Goal: Task Accomplishment & Management: Manage account settings

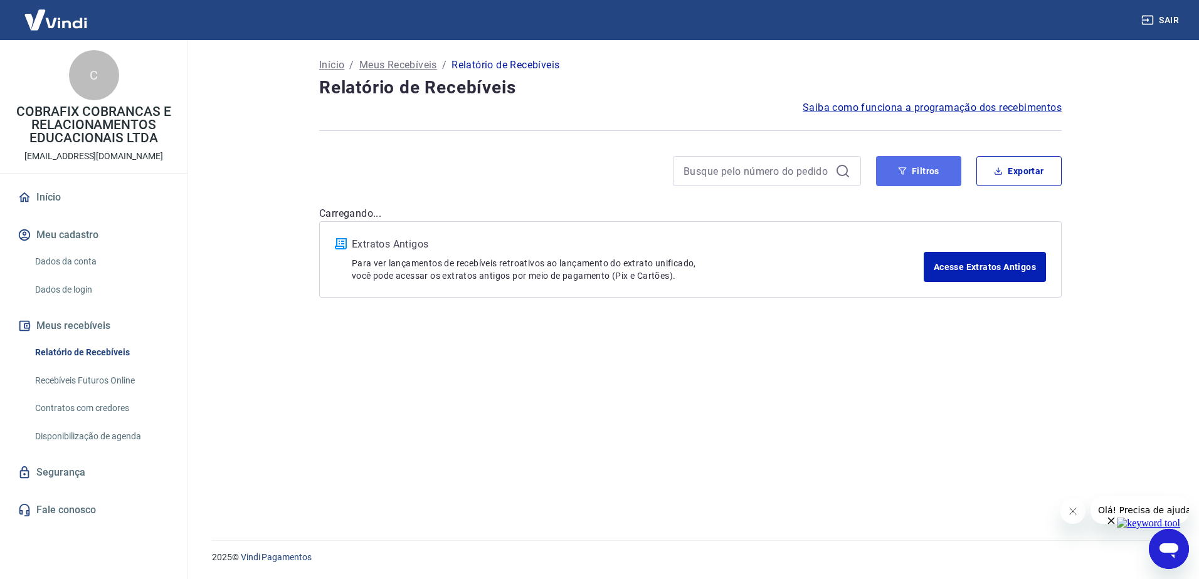
click at [938, 172] on button "Filtros" at bounding box center [918, 171] width 85 height 30
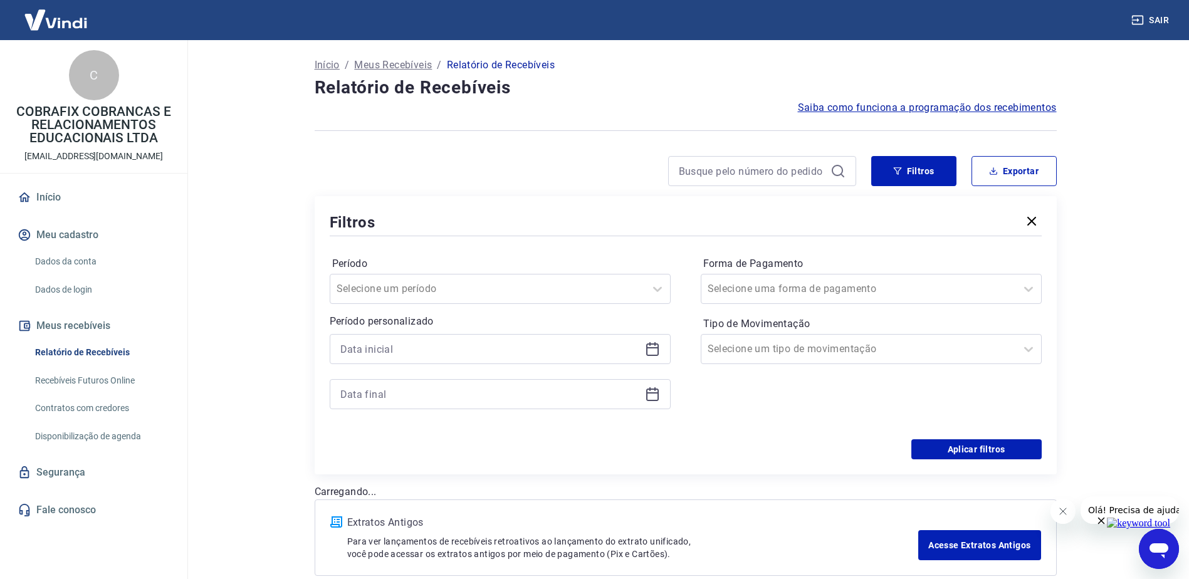
click at [657, 345] on icon at bounding box center [652, 349] width 15 height 15
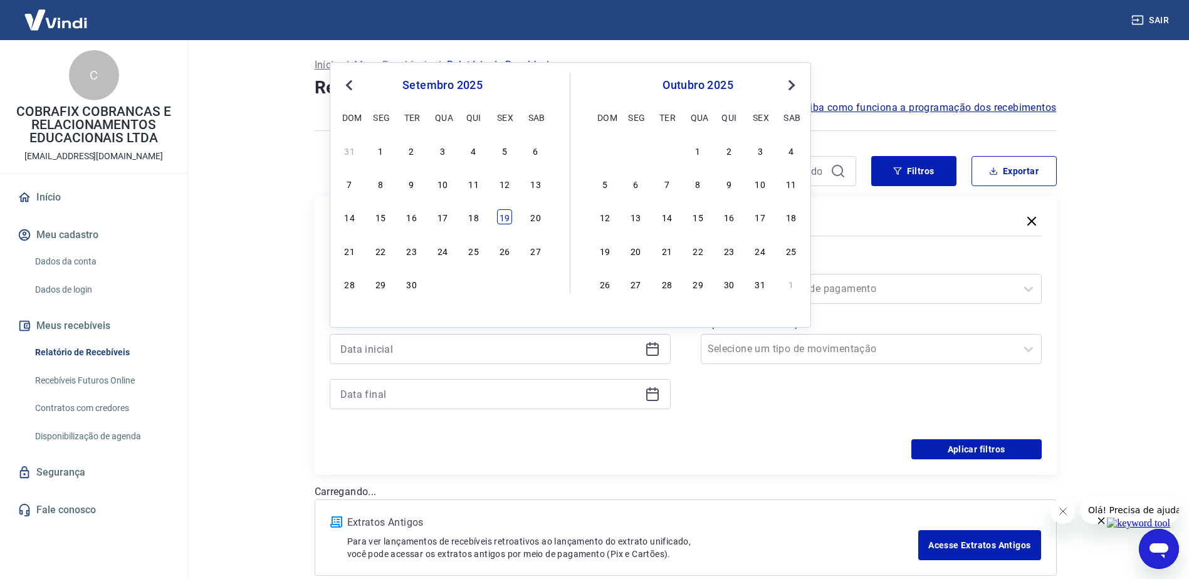
click at [508, 223] on div "19" at bounding box center [504, 216] width 15 height 15
type input "[DATE]"
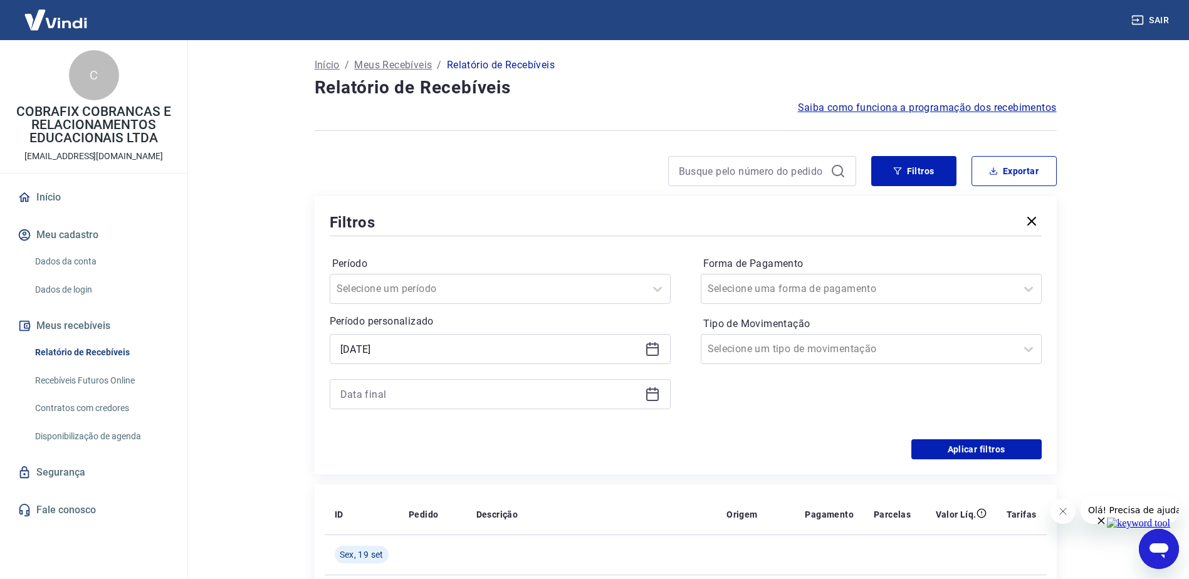
click at [653, 391] on icon at bounding box center [652, 394] width 15 height 15
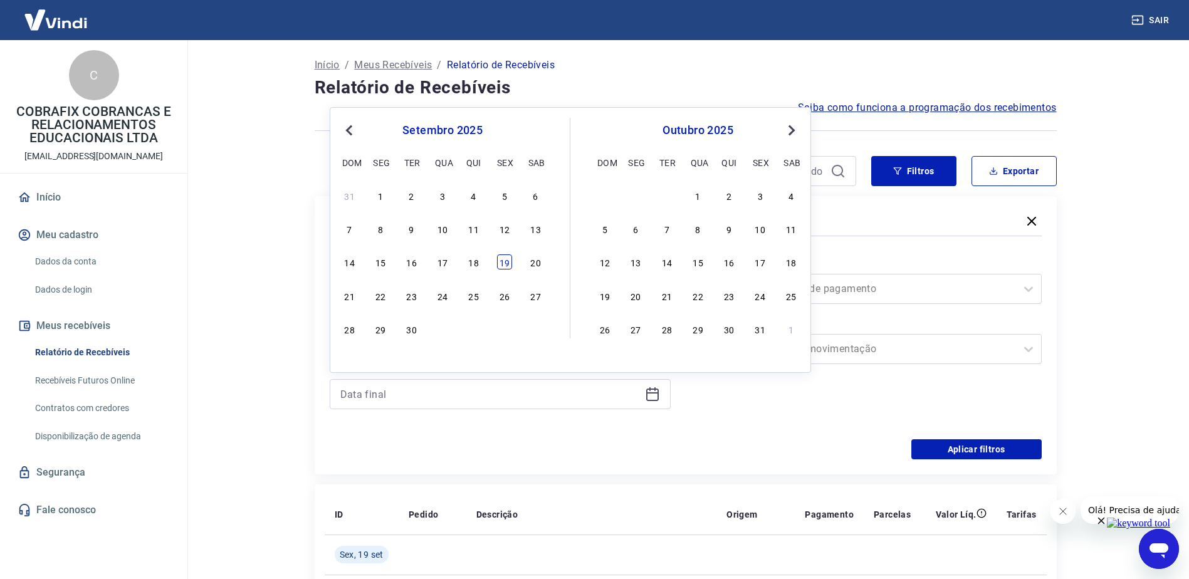
click at [504, 262] on div "19" at bounding box center [504, 262] width 15 height 15
type input "[DATE]"
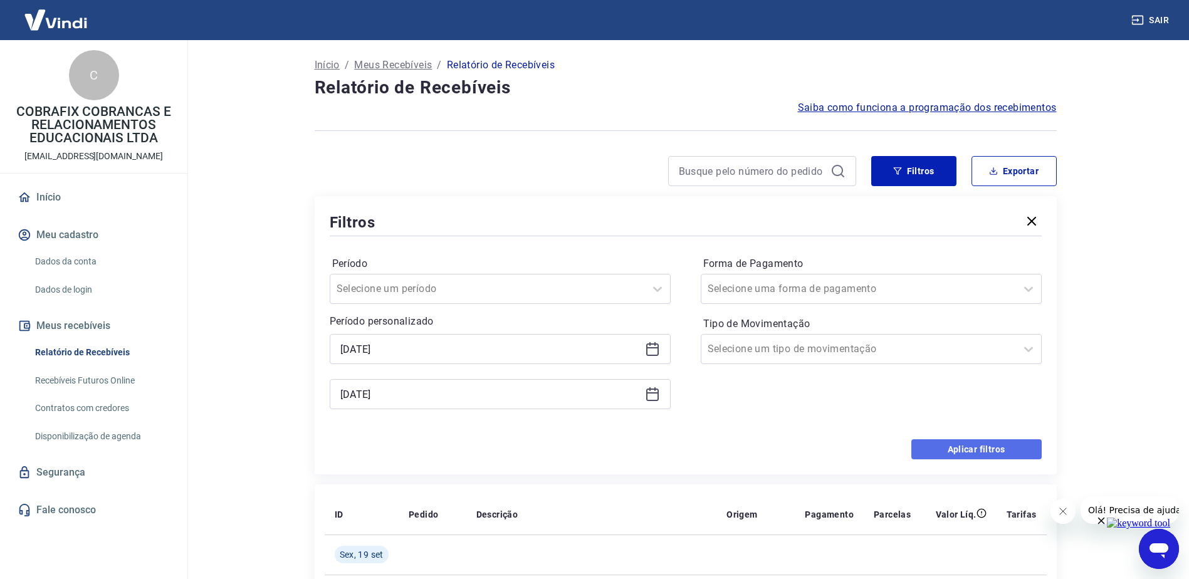
click at [969, 456] on button "Aplicar filtros" at bounding box center [977, 449] width 130 height 20
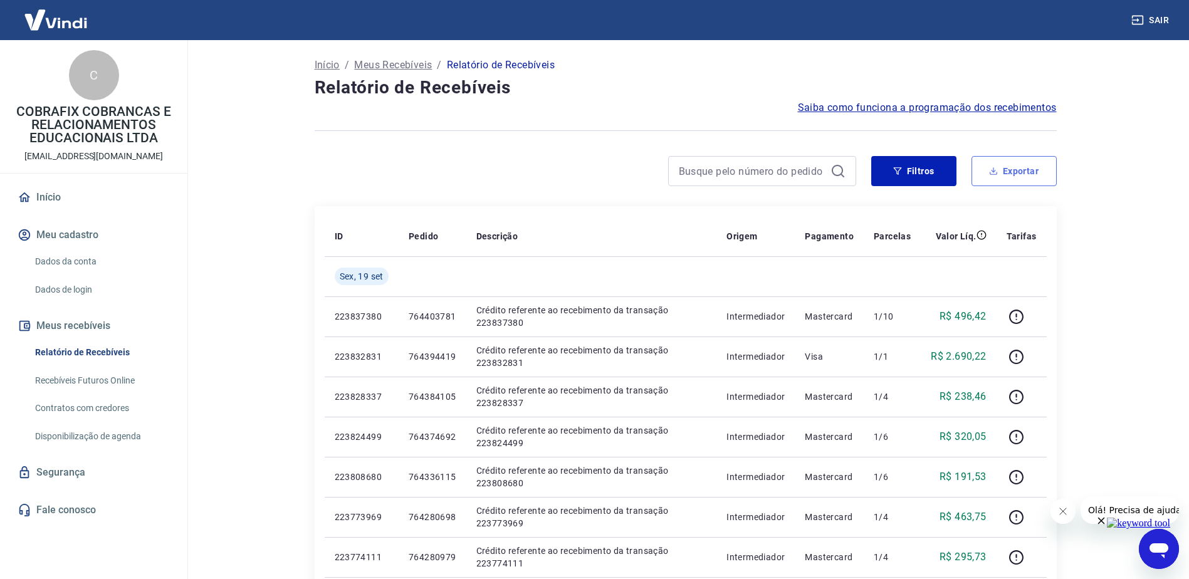
click at [998, 170] on button "Exportar" at bounding box center [1014, 171] width 85 height 30
type input "[DATE]"
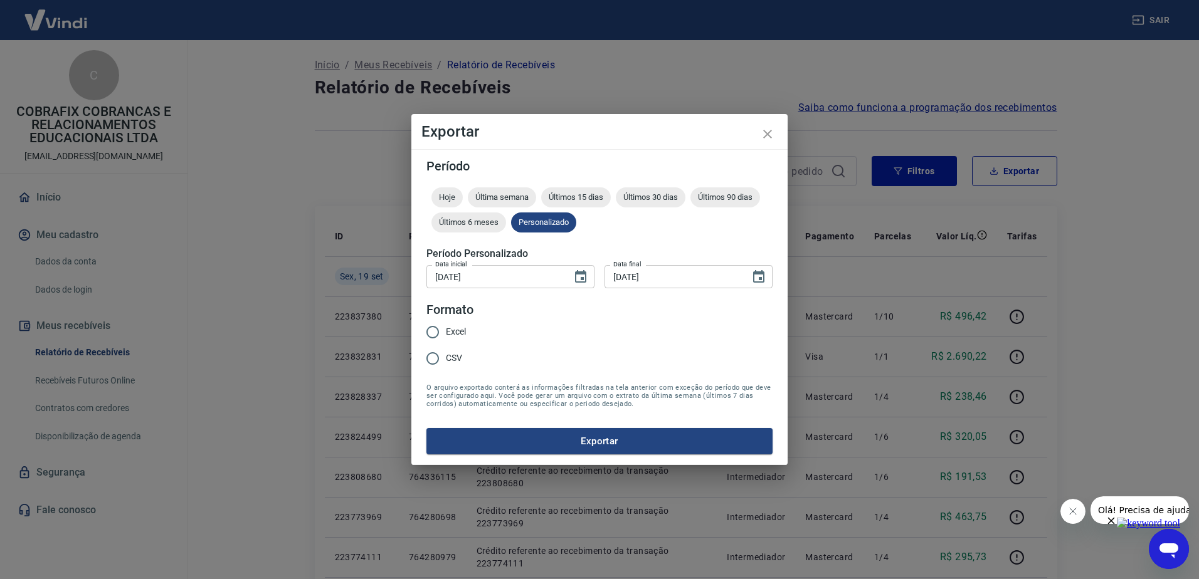
click at [457, 331] on span "Excel" at bounding box center [456, 331] width 20 height 13
click at [446, 331] on input "Excel" at bounding box center [432, 332] width 26 height 26
radio input "true"
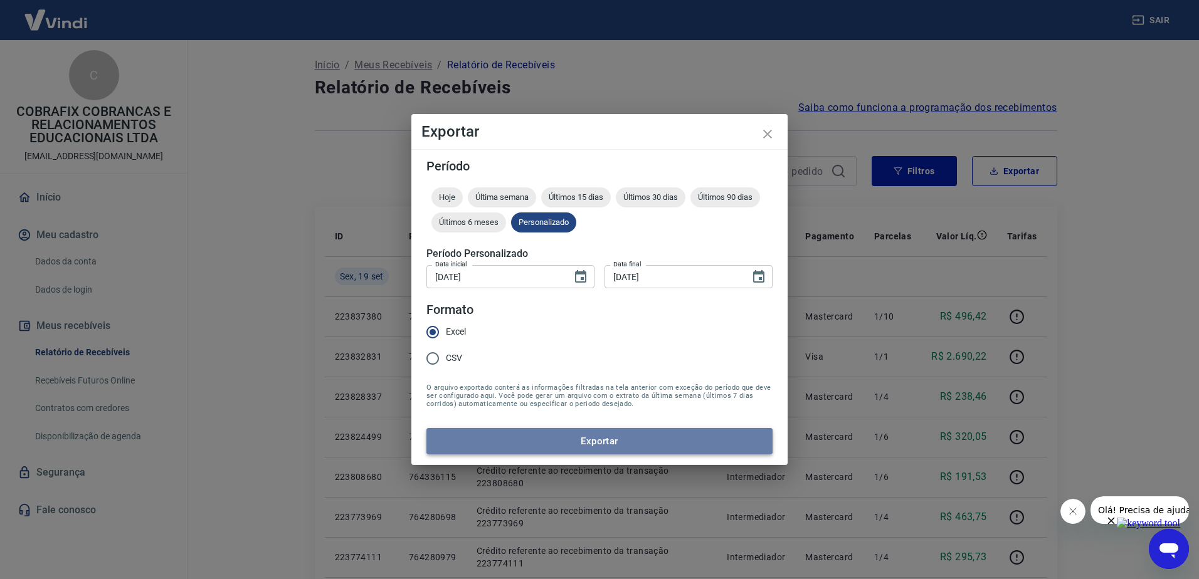
click at [612, 439] on button "Exportar" at bounding box center [599, 441] width 346 height 26
